Goal: Task Accomplishment & Management: Manage account settings

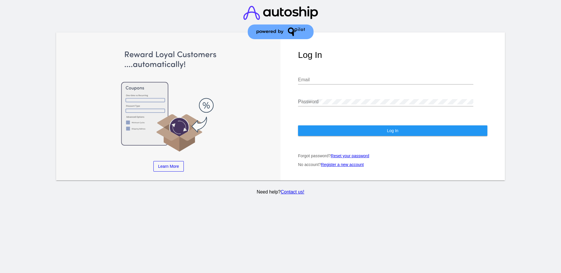
type input "[EMAIL_ADDRESS][DOMAIN_NAME]"
drag, startPoint x: 328, startPoint y: 126, endPoint x: 320, endPoint y: 113, distance: 14.7
click at [328, 126] on button "Log In" at bounding box center [392, 130] width 189 height 11
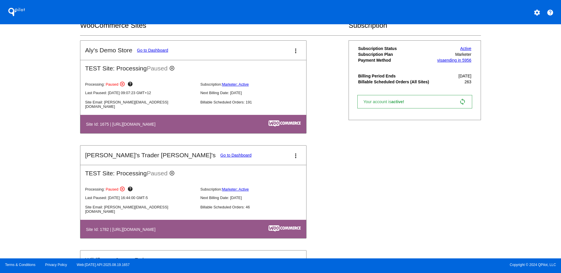
scroll to position [256, 0]
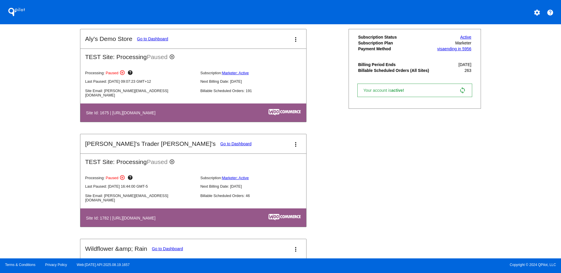
click at [220, 141] on link "Go to Dashboard" at bounding box center [235, 143] width 31 height 5
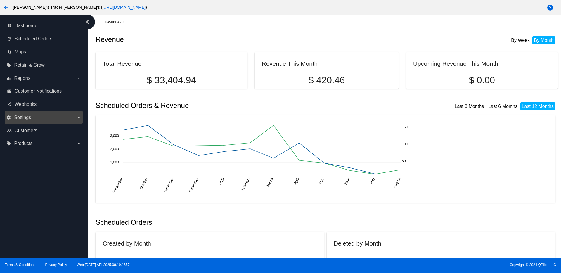
click at [31, 117] on span "Settings" at bounding box center [22, 117] width 17 height 5
click at [0, 0] on input "settings Settings arrow_drop_down" at bounding box center [0, 0] width 0 height 0
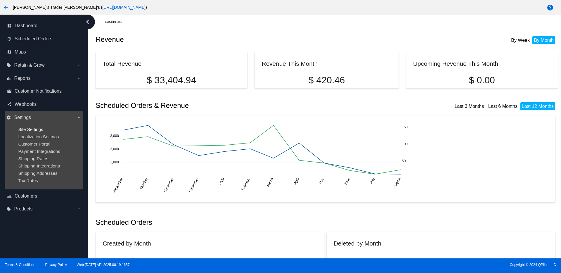
click at [31, 127] on span "Site Settings" at bounding box center [30, 129] width 25 height 5
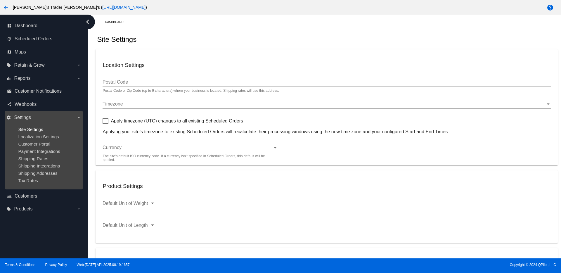
checkbox input "true"
type input "01:29"
checkbox input "true"
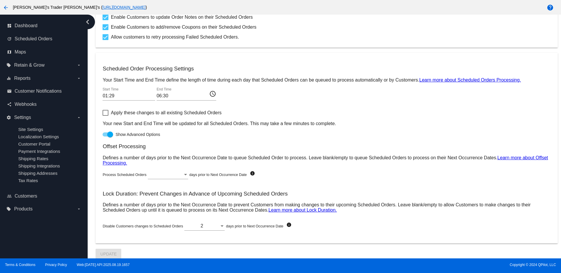
scroll to position [260, 0]
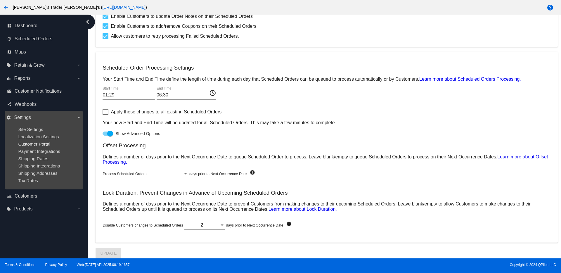
click at [34, 142] on span "Customer Portal" at bounding box center [34, 143] width 32 height 5
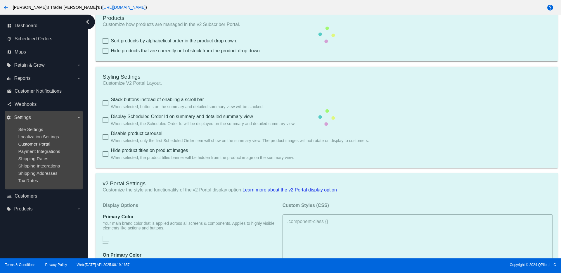
checkbox input "true"
type input "Create a Subscription"
type input "https://woocommerce-753422-3000549.cloudwaysapps.com//my-account/scheduled-orde…"
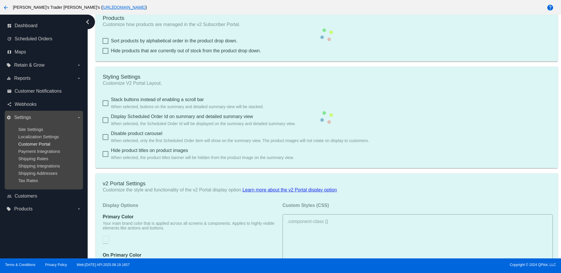
checkbox input "true"
type input "1"
type input "20"
type input "500"
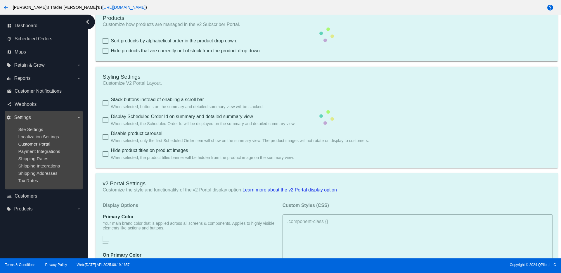
type input "500"
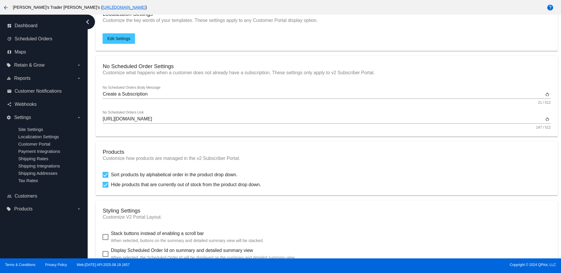
scroll to position [89, 0]
